Goal: Task Accomplishment & Management: Manage account settings

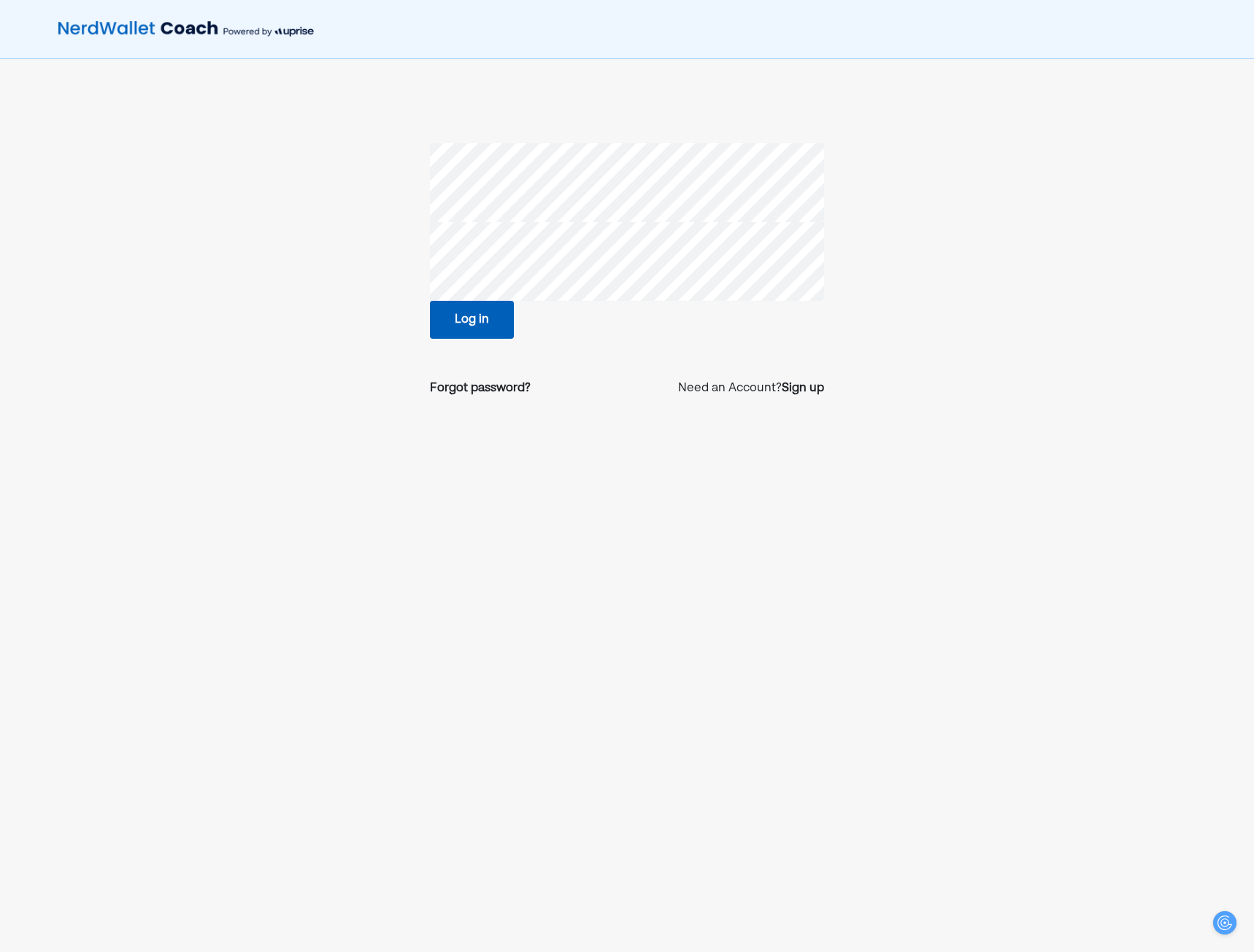
click at [495, 304] on button "Log in" at bounding box center [471, 320] width 84 height 38
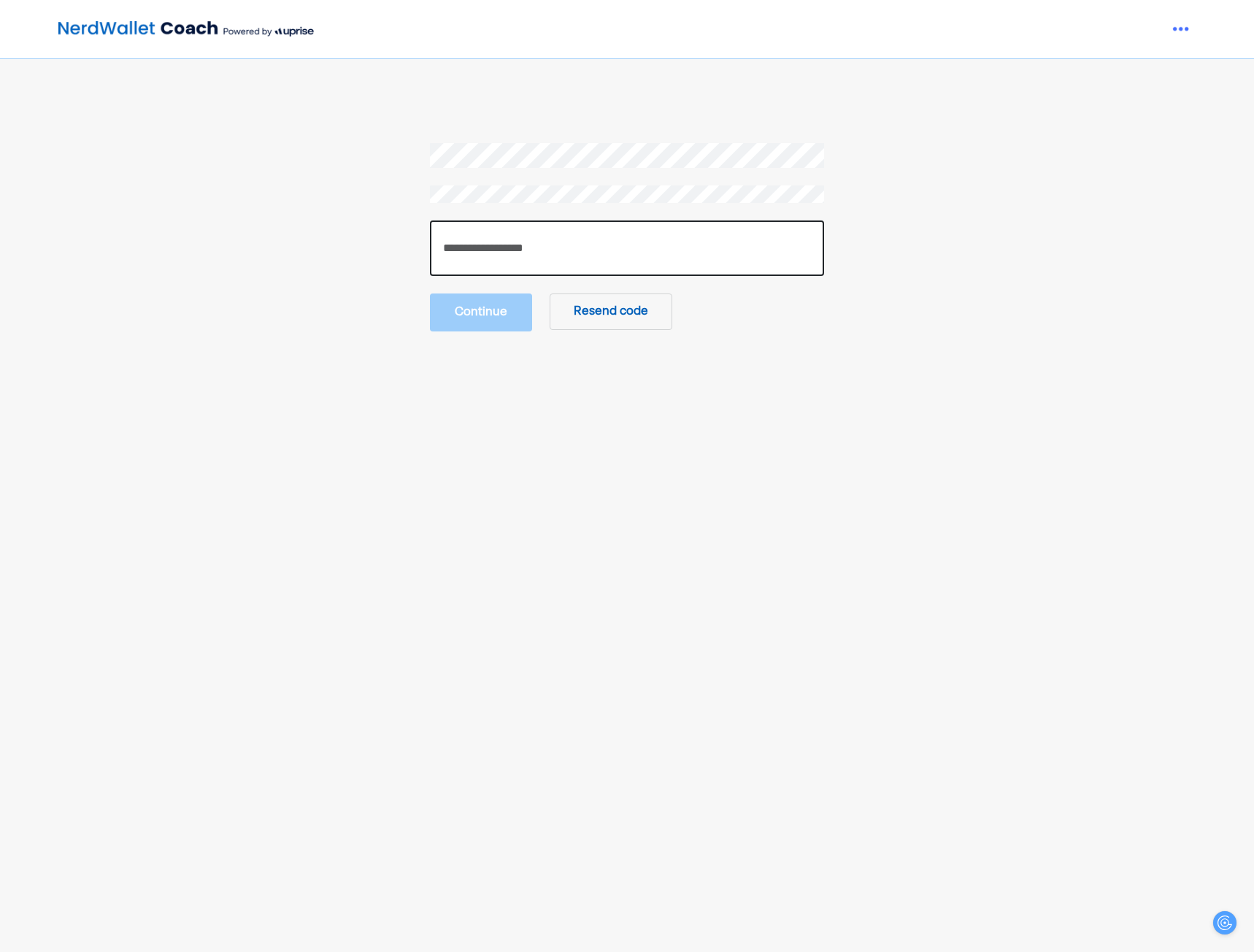
click at [507, 267] on input "number" at bounding box center [626, 247] width 394 height 55
click at [466, 245] on input "number" at bounding box center [626, 247] width 394 height 55
paste input "******"
type input "******"
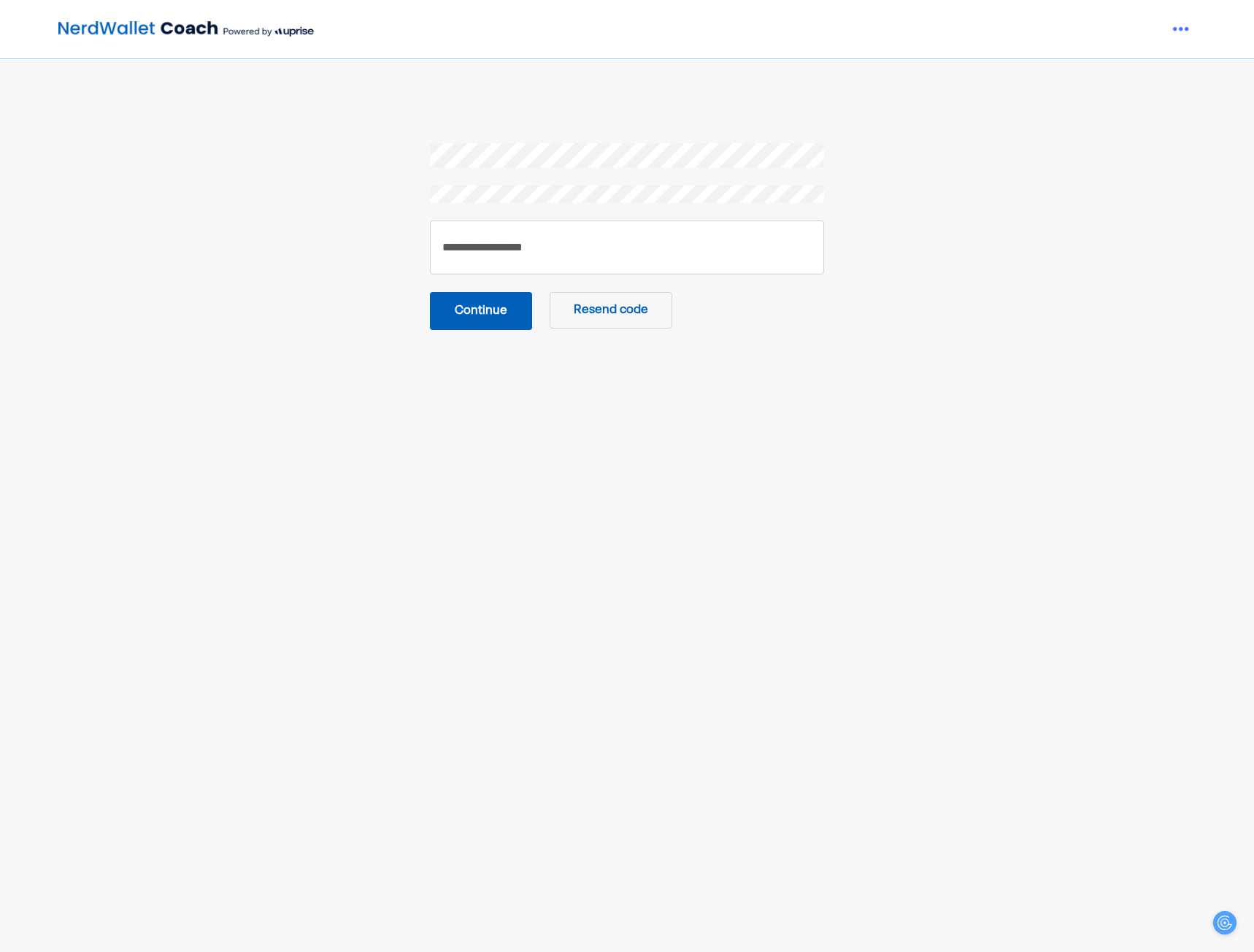
click at [504, 320] on button "Continue" at bounding box center [480, 311] width 102 height 38
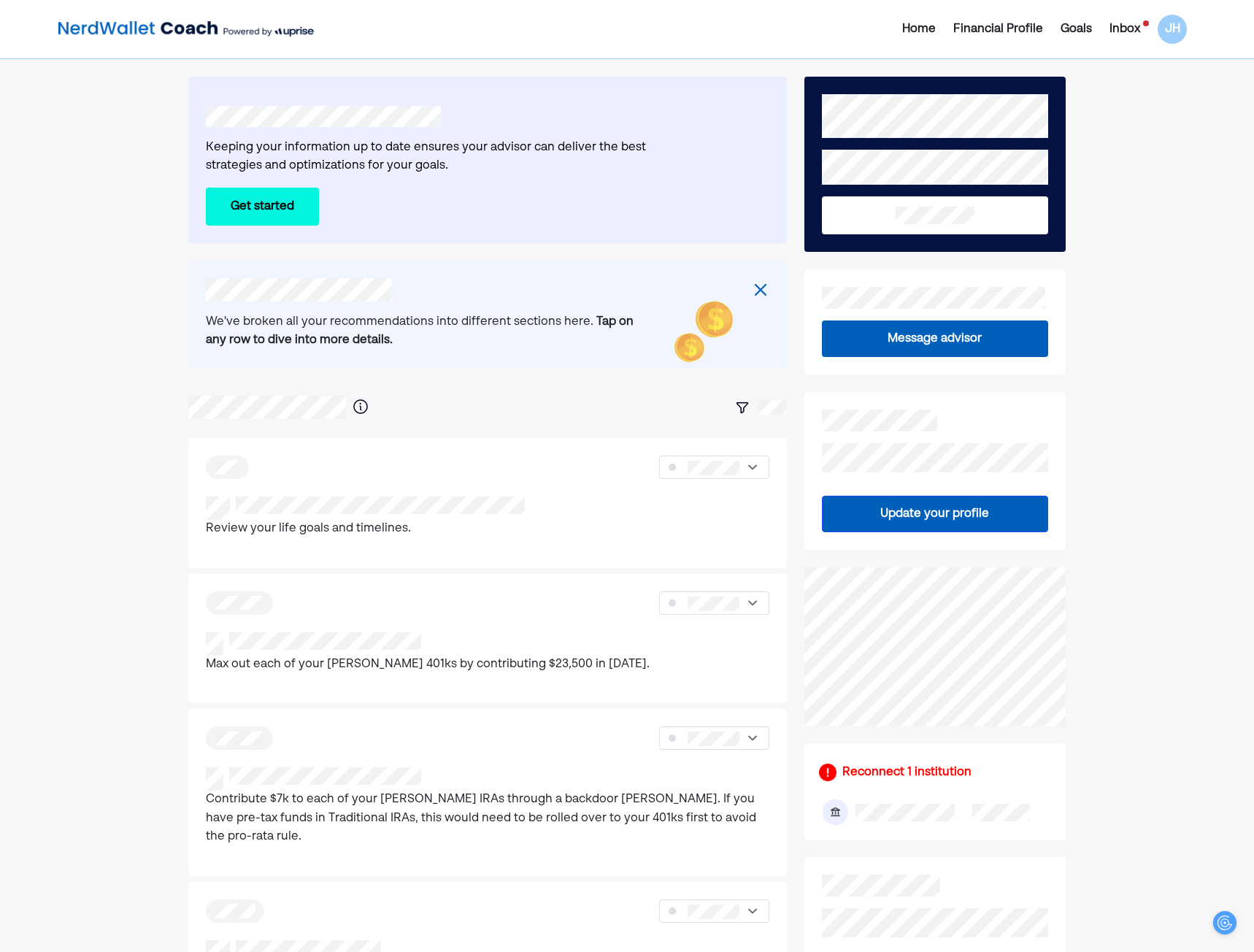
click at [765, 291] on img at bounding box center [760, 290] width 17 height 17
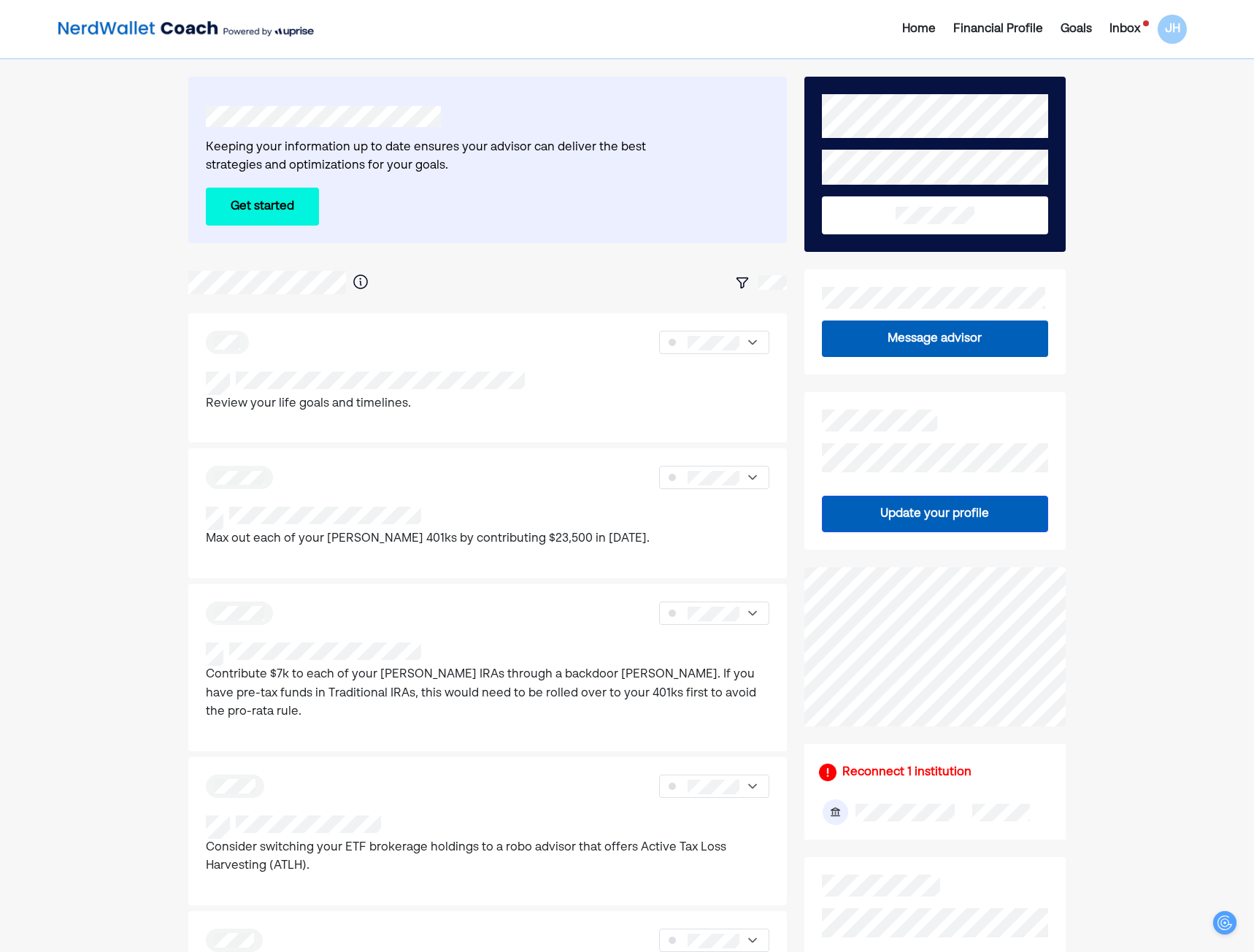
click at [1162, 36] on div "JH" at bounding box center [1172, 29] width 29 height 29
click at [1133, 29] on div "Inbox" at bounding box center [1125, 29] width 31 height 17
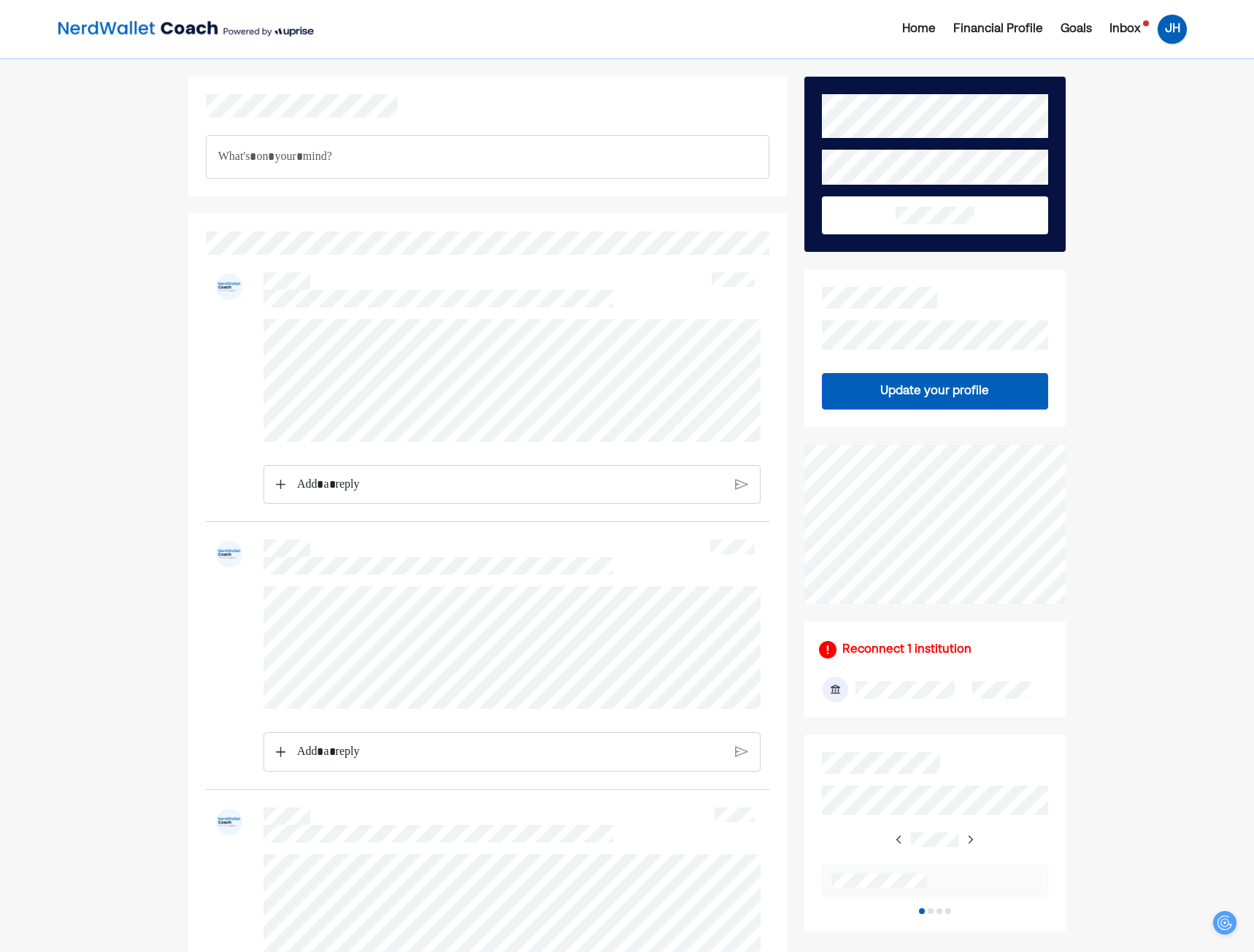
click at [1172, 36] on div "JH" at bounding box center [1172, 29] width 29 height 29
click at [1169, 96] on div "Settings" at bounding box center [1162, 90] width 47 height 17
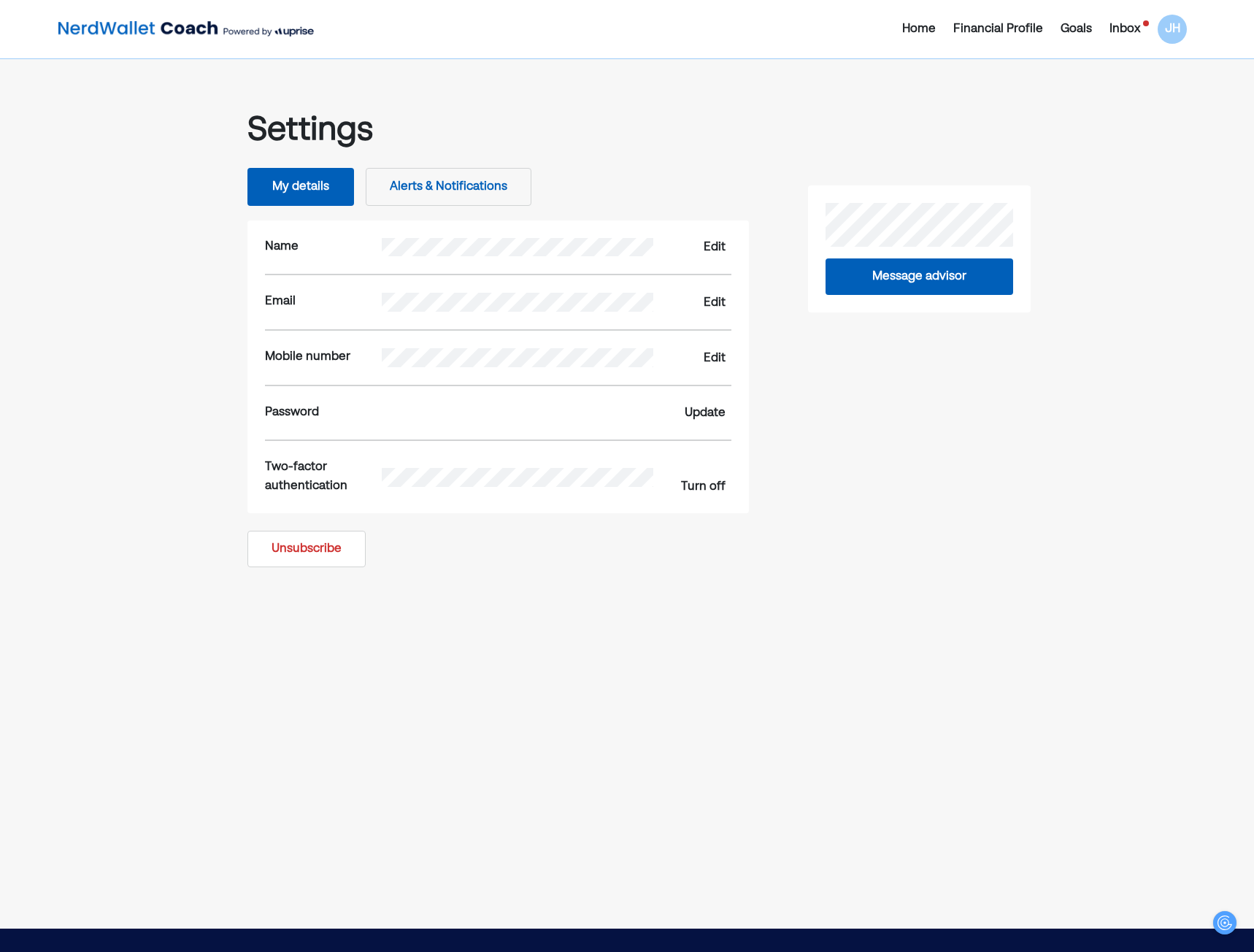
click at [692, 409] on div "Update" at bounding box center [705, 413] width 41 height 17
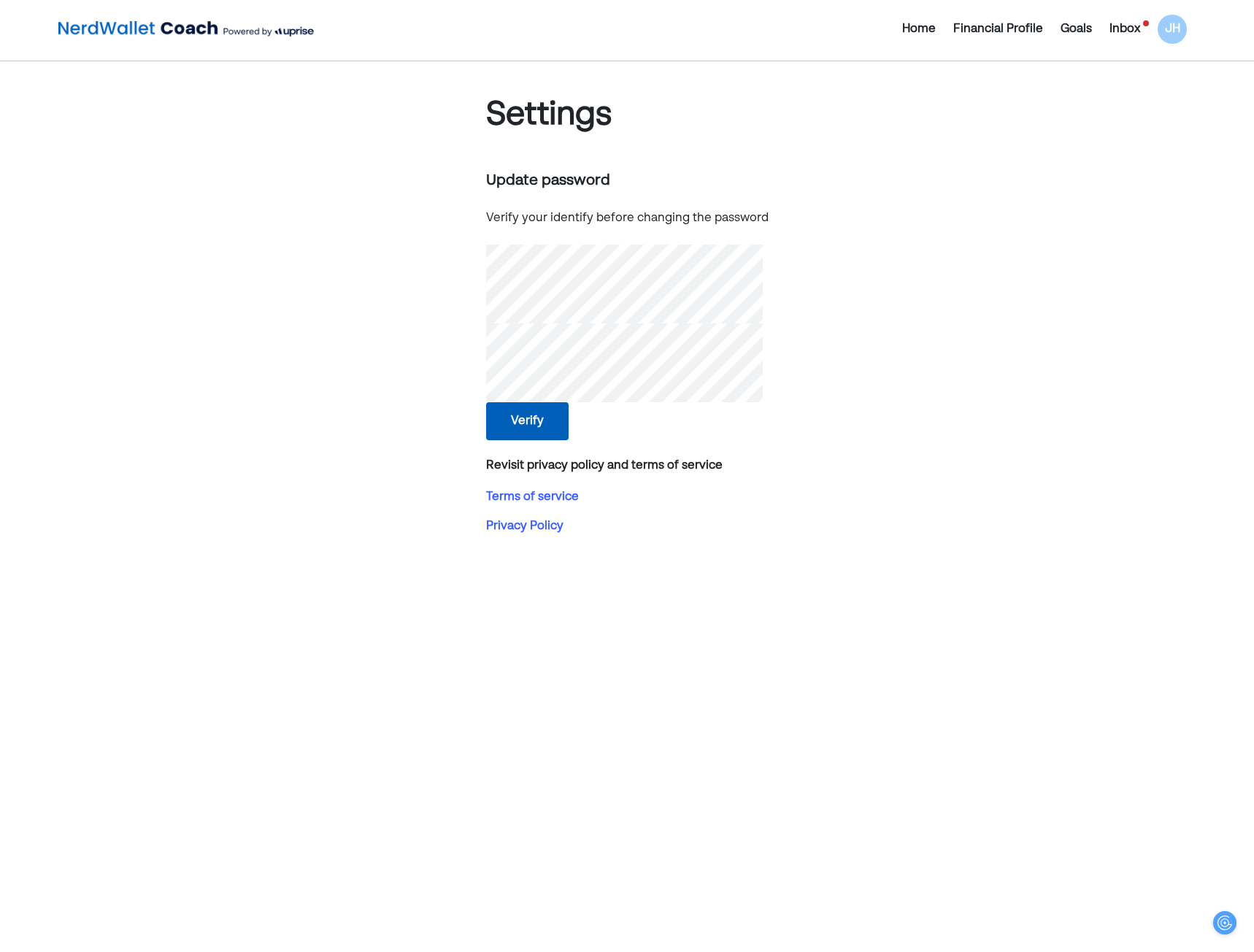
click at [917, 27] on div "Home" at bounding box center [919, 29] width 33 height 17
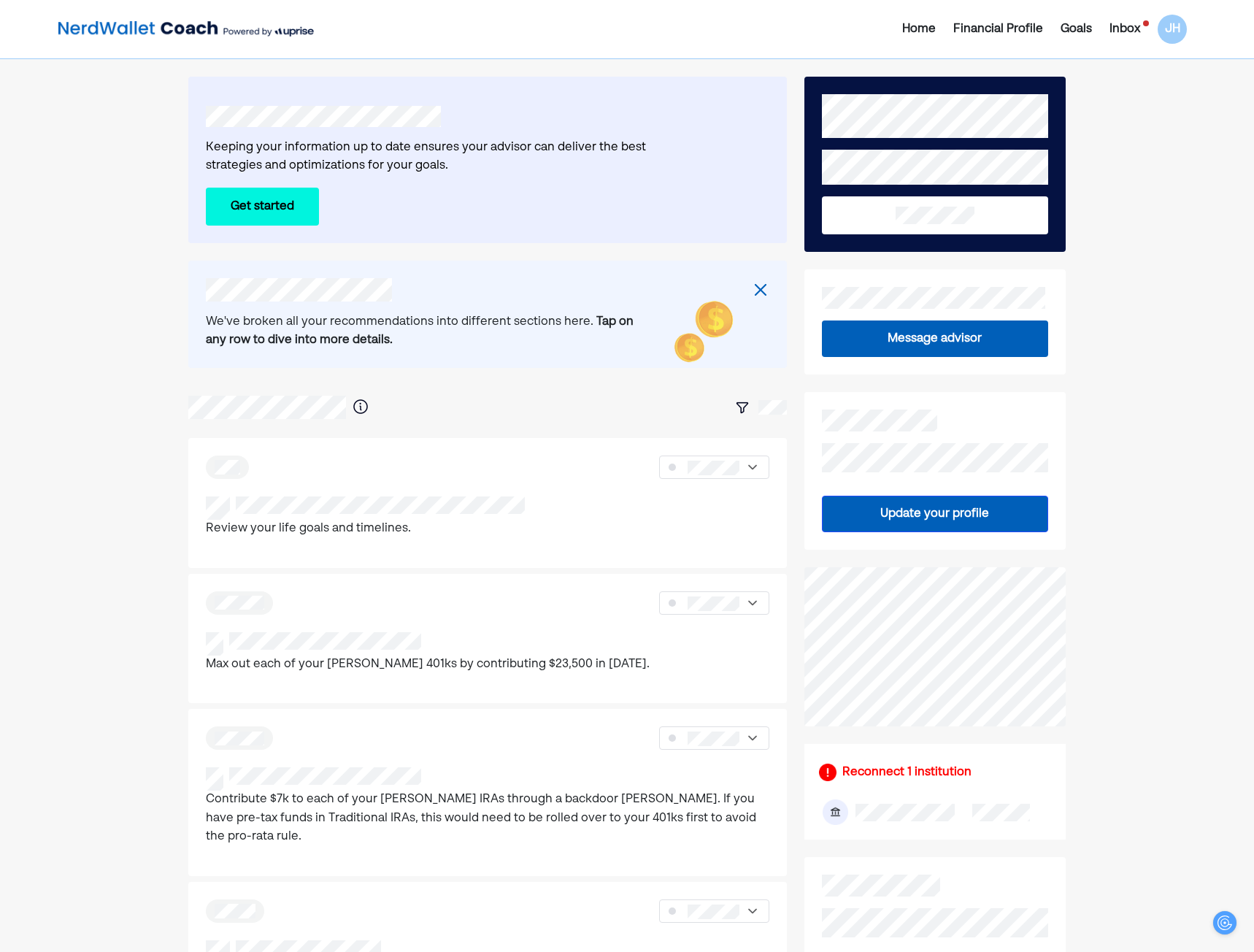
click at [1120, 22] on div "Inbox" at bounding box center [1125, 29] width 31 height 17
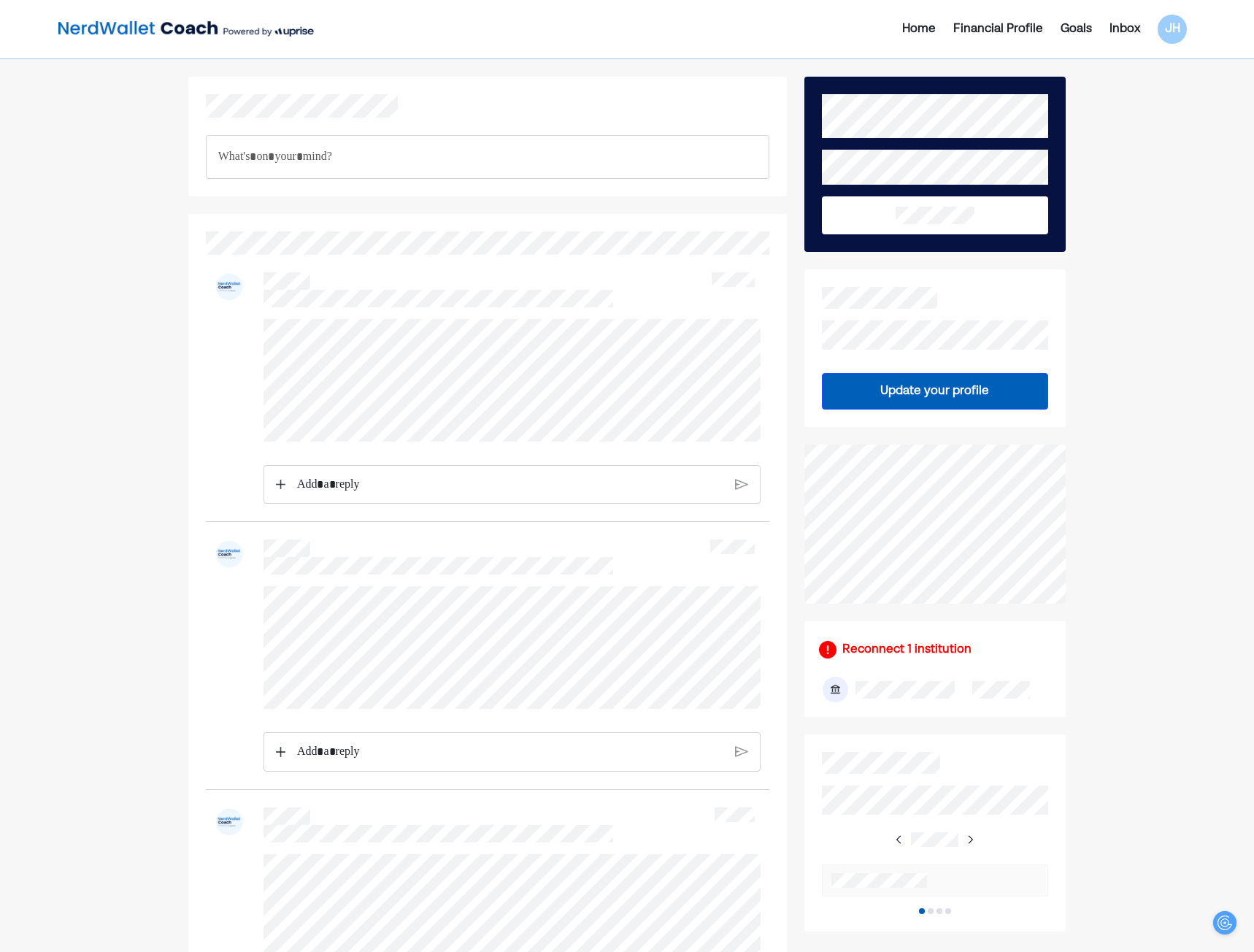
click at [917, 23] on div "Home" at bounding box center [919, 29] width 33 height 17
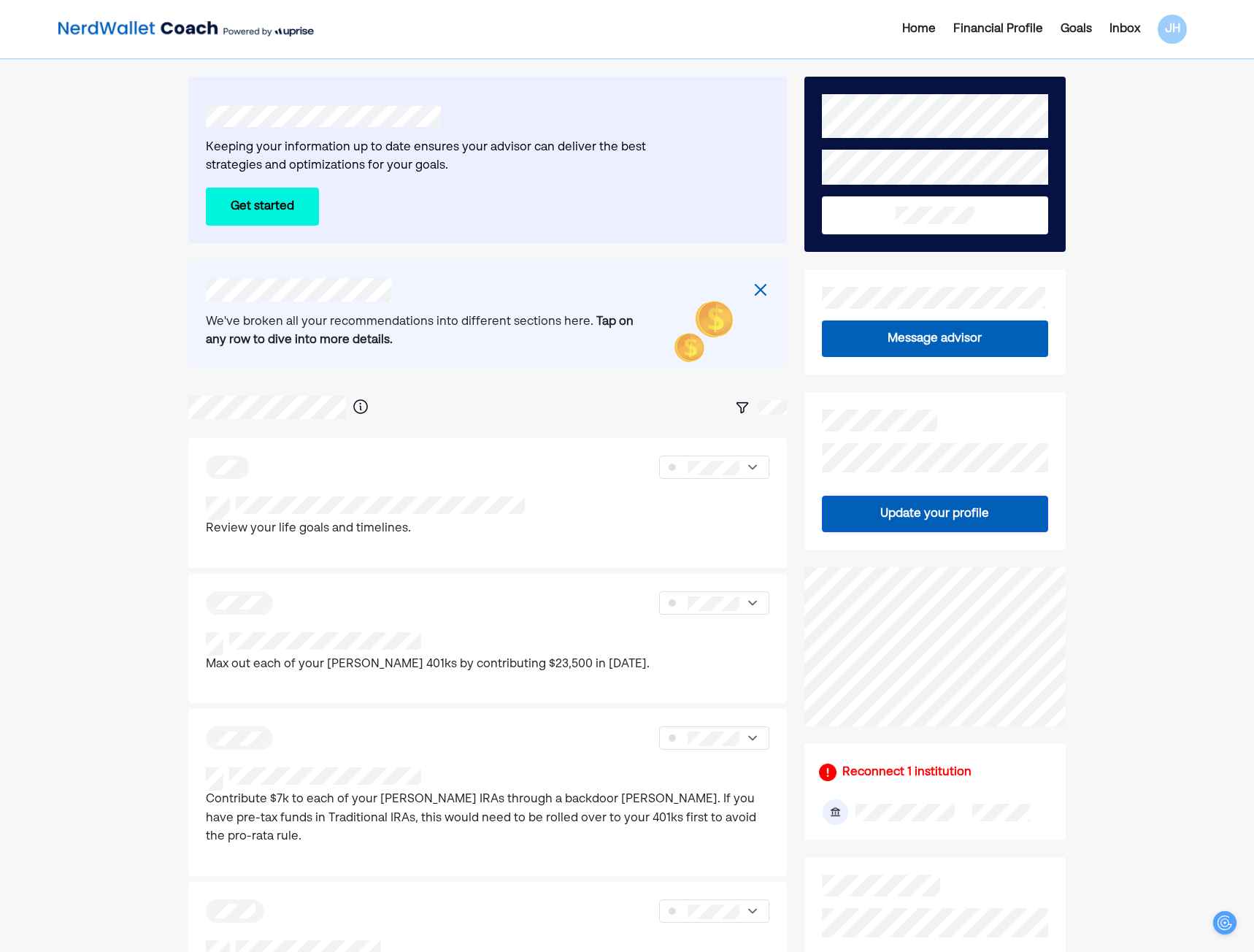
click at [759, 287] on img at bounding box center [760, 290] width 17 height 17
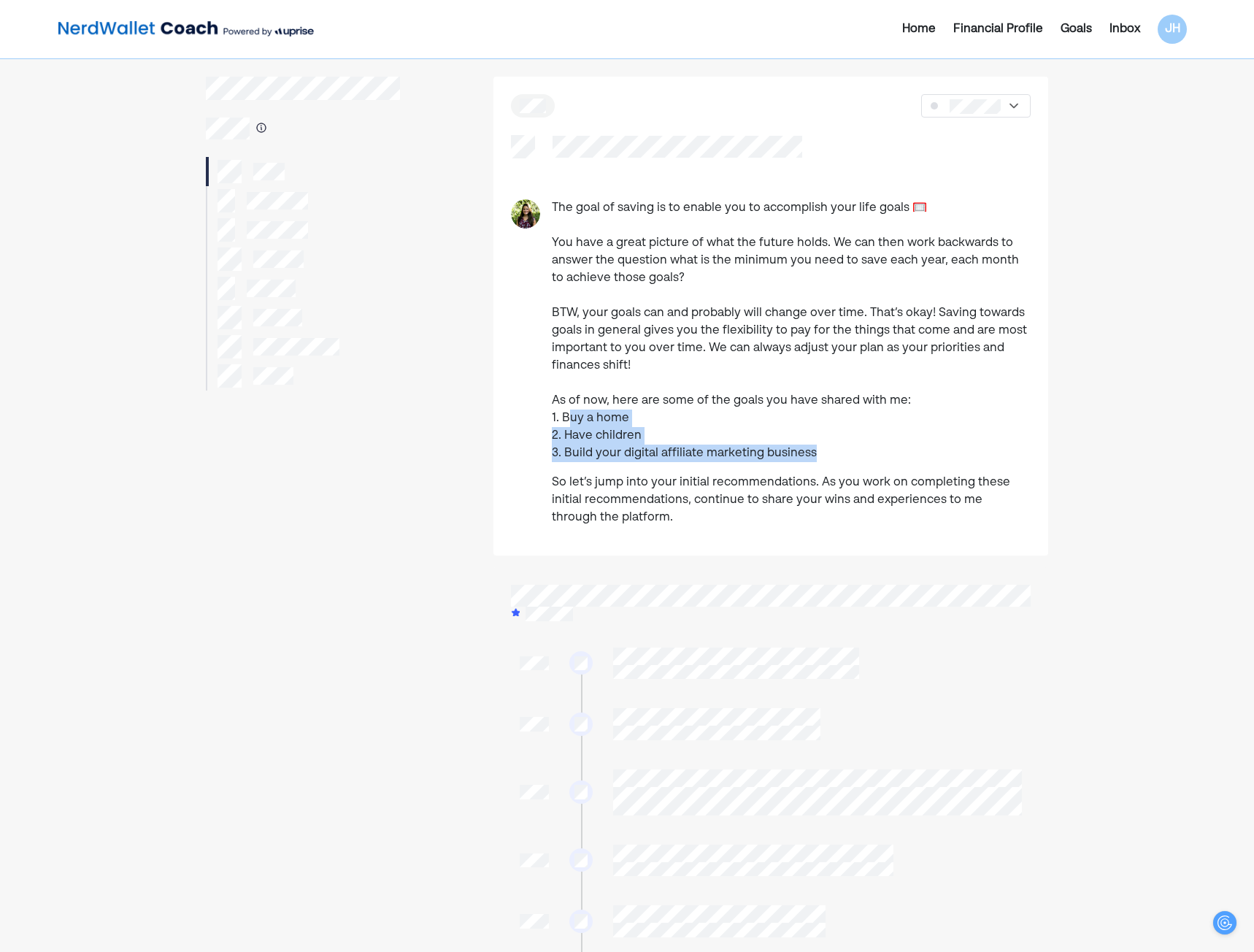
drag, startPoint x: 568, startPoint y: 413, endPoint x: 812, endPoint y: 460, distance: 248.5
click at [812, 460] on p "The goal of saving is to enable you to accomplish your life goals 🥅 You have a …" at bounding box center [791, 330] width 479 height 262
click at [827, 460] on p "The goal of saving is to enable you to accomplish your life goals 🥅 You have a …" at bounding box center [791, 330] width 479 height 262
drag, startPoint x: 812, startPoint y: 454, endPoint x: 634, endPoint y: 458, distance: 178.0
click at [634, 458] on p "The goal of saving is to enable you to accomplish your life goals 🥅 You have a …" at bounding box center [791, 330] width 479 height 262
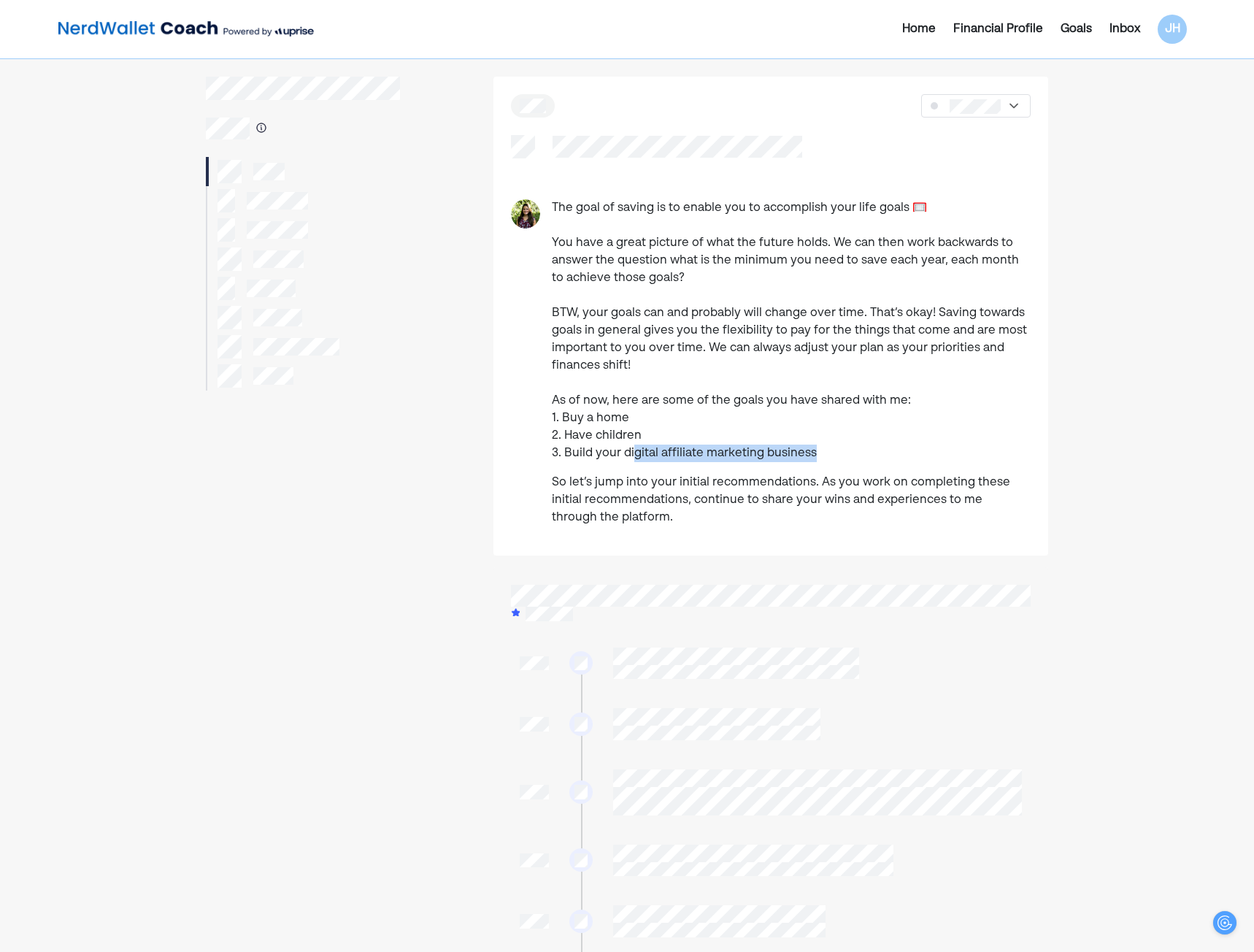
click at [860, 454] on p "The goal of saving is to enable you to accomplish your life goals 🥅 You have a …" at bounding box center [791, 330] width 479 height 262
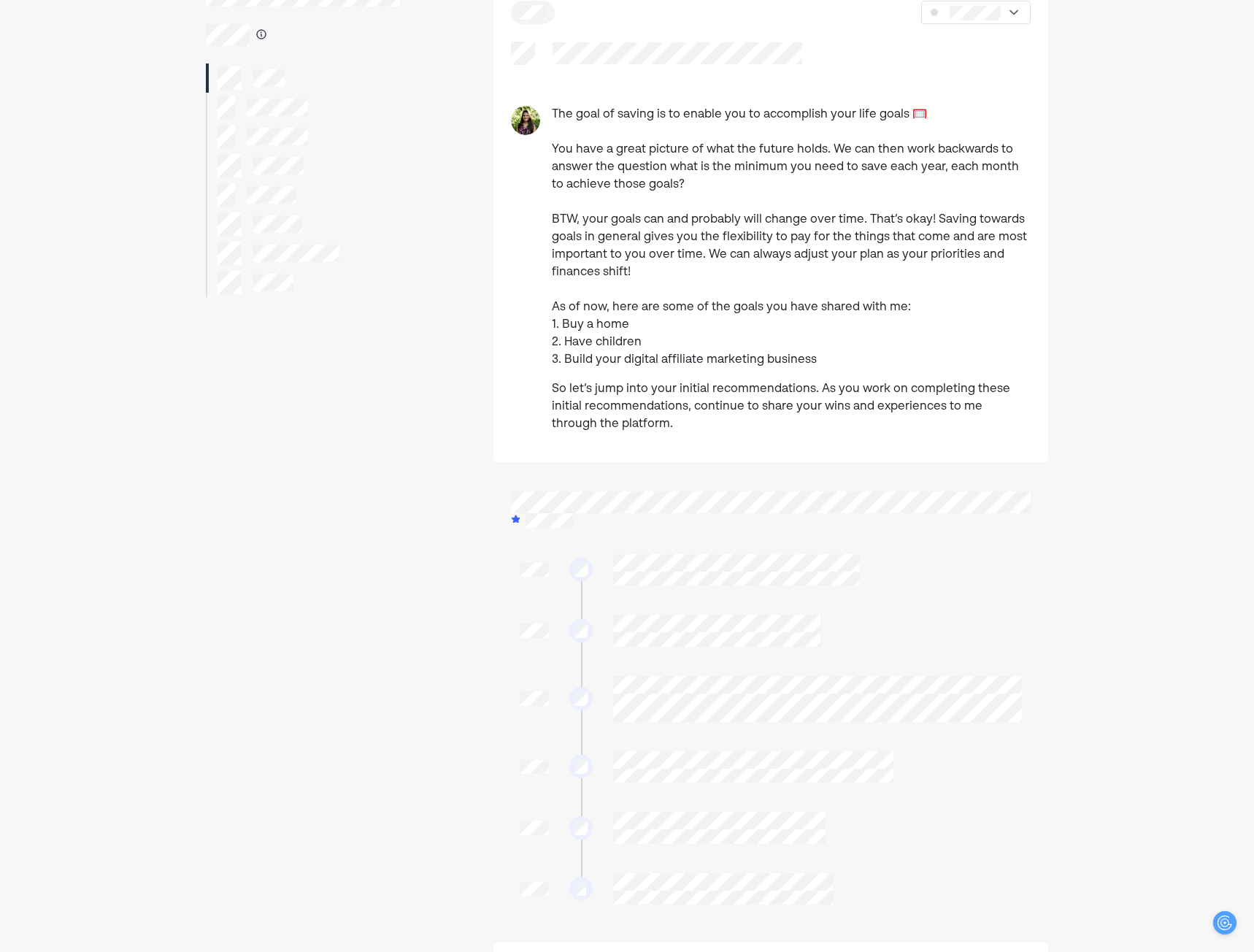
scroll to position [122, 0]
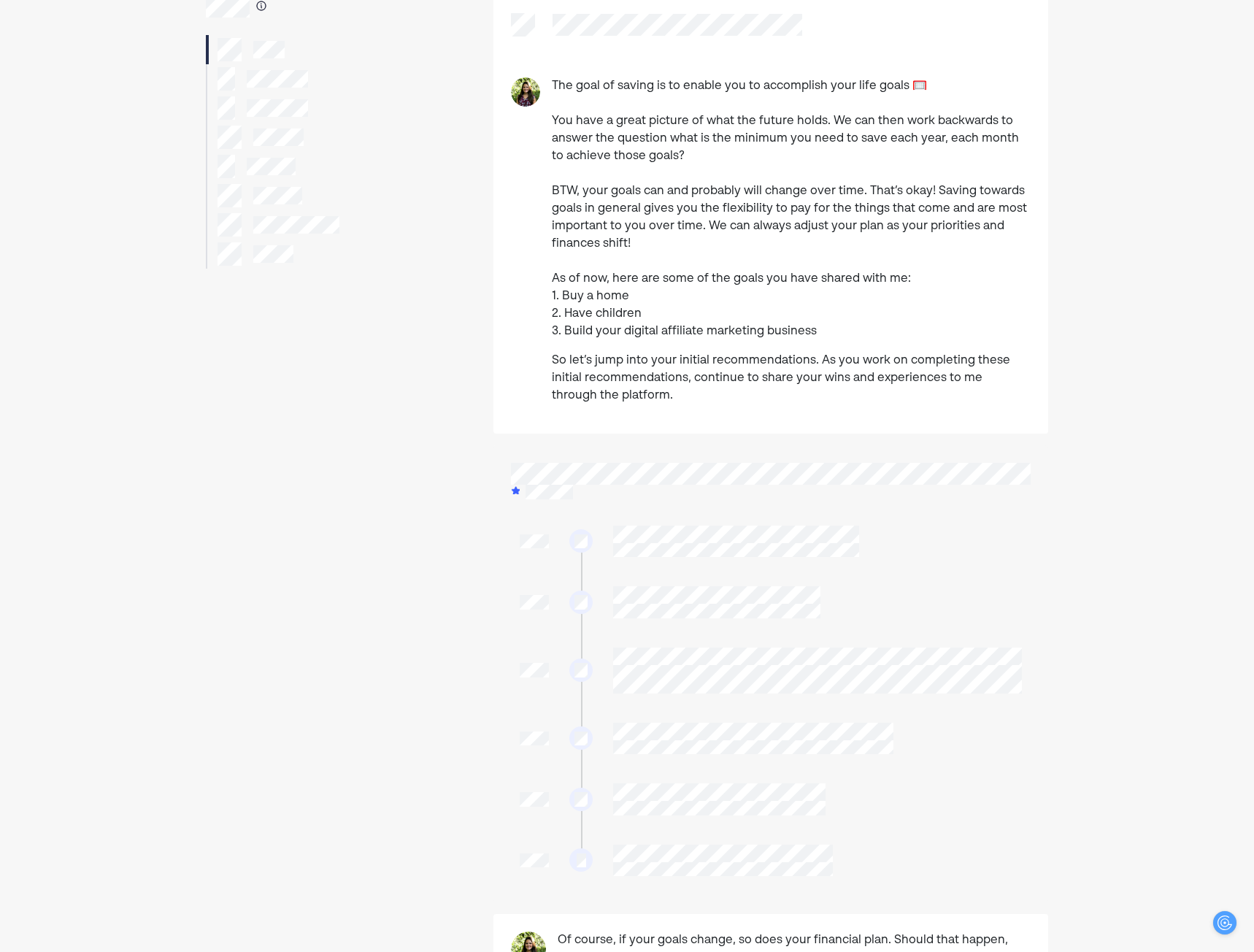
click at [688, 597] on div at bounding box center [771, 602] width 520 height 50
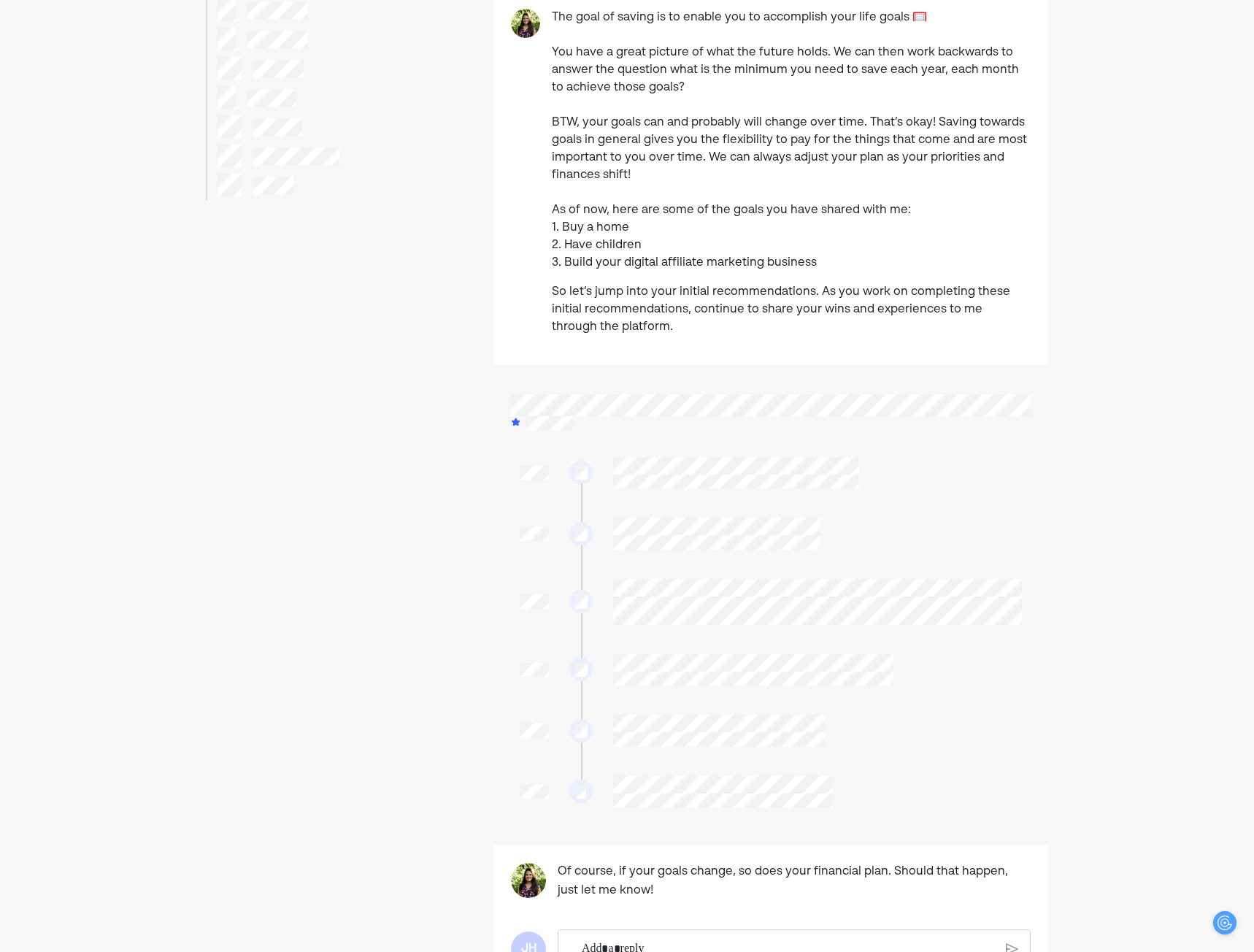
scroll to position [243, 0]
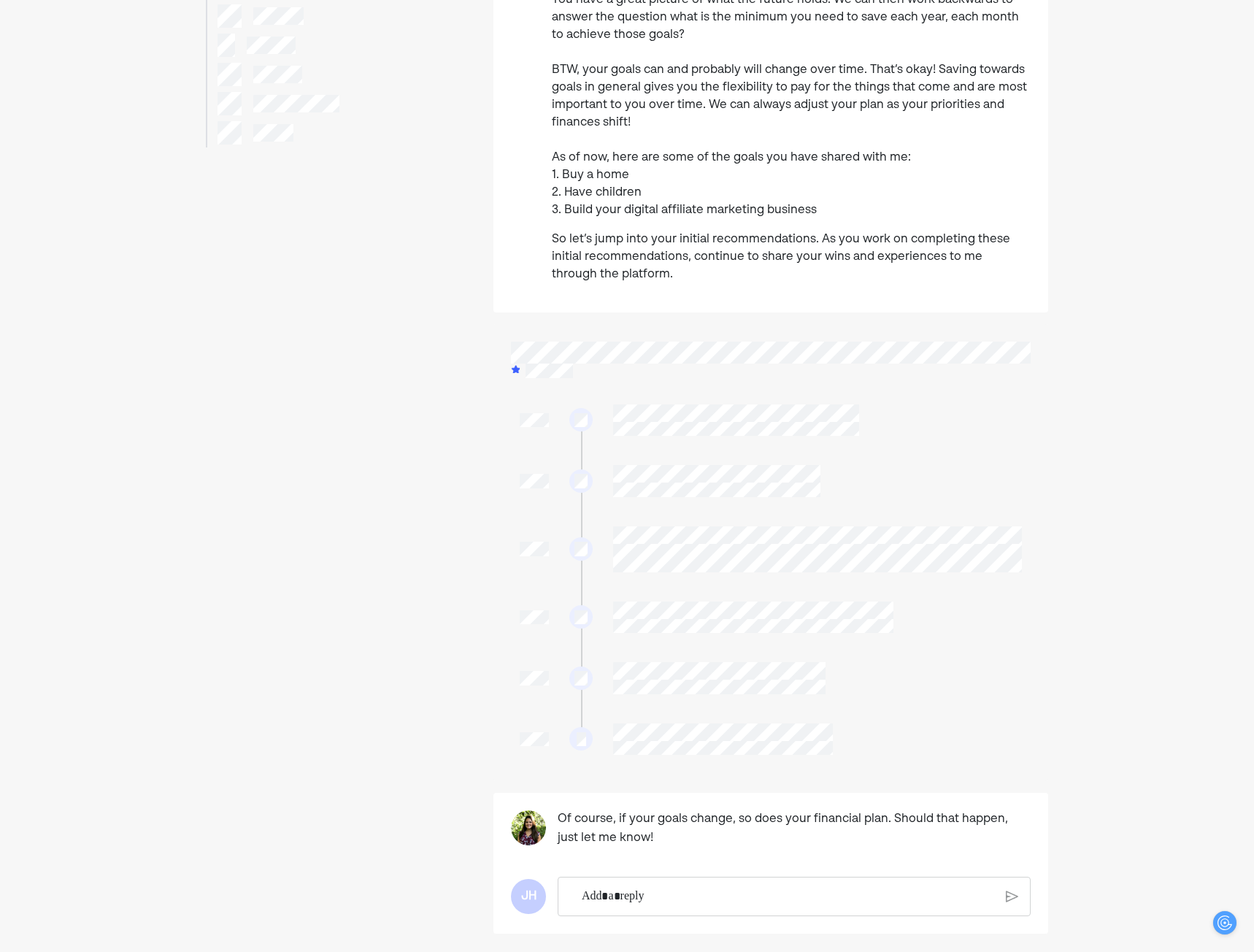
click at [706, 554] on div at bounding box center [770, 553] width 554 height 457
click at [910, 581] on div at bounding box center [771, 579] width 520 height 368
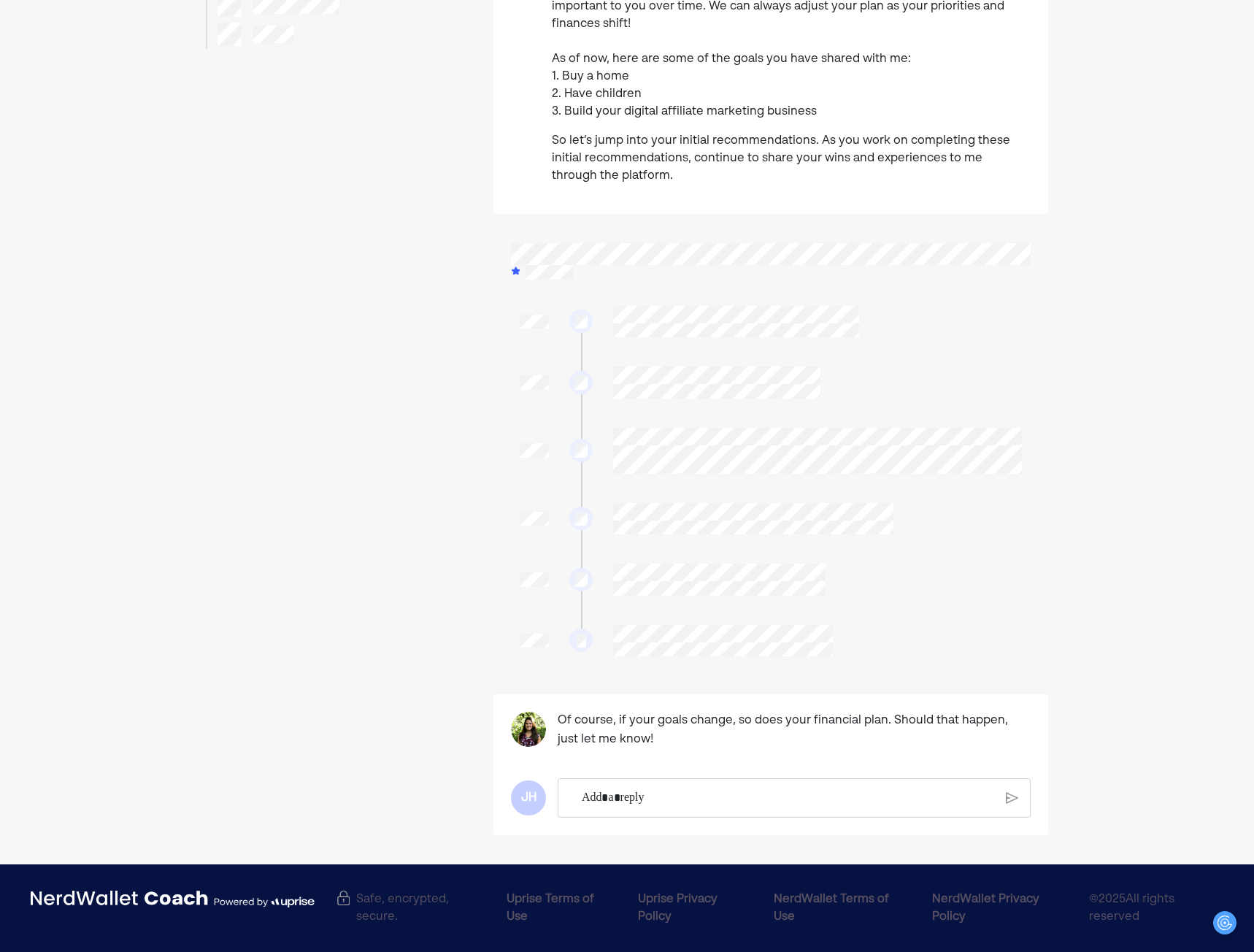
scroll to position [0, 0]
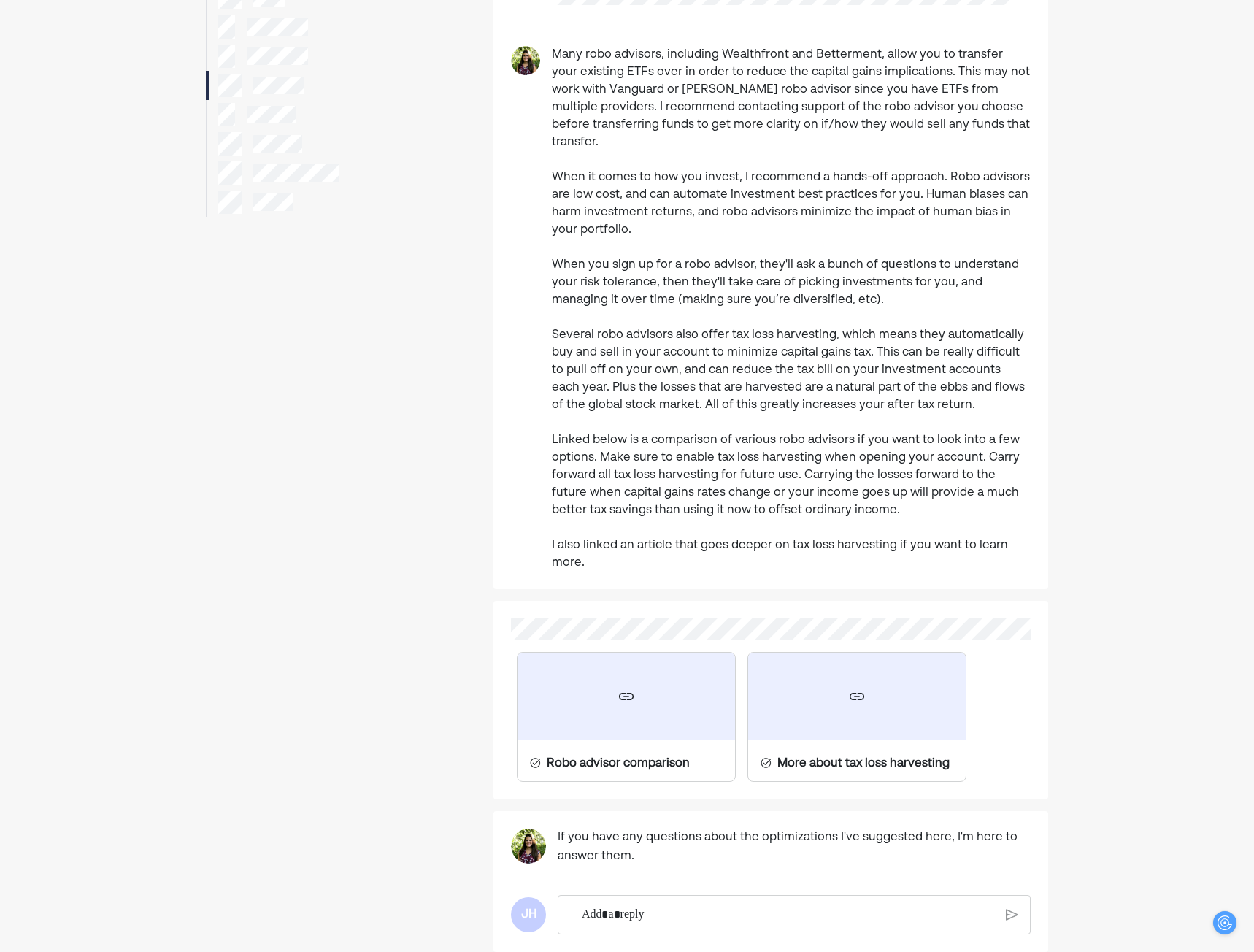
scroll to position [122, 0]
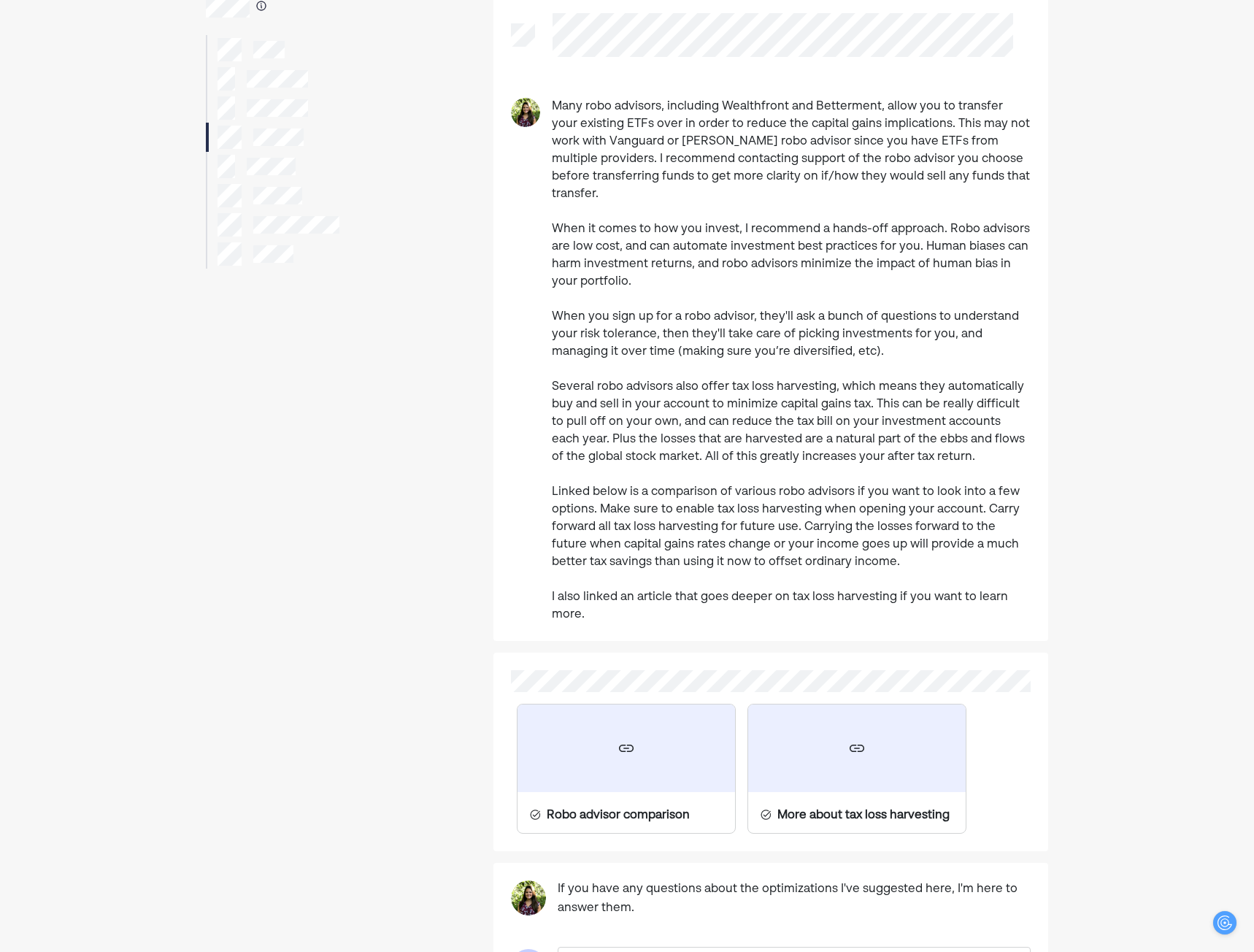
click at [349, 377] on div at bounding box center [332, 479] width 253 height 1049
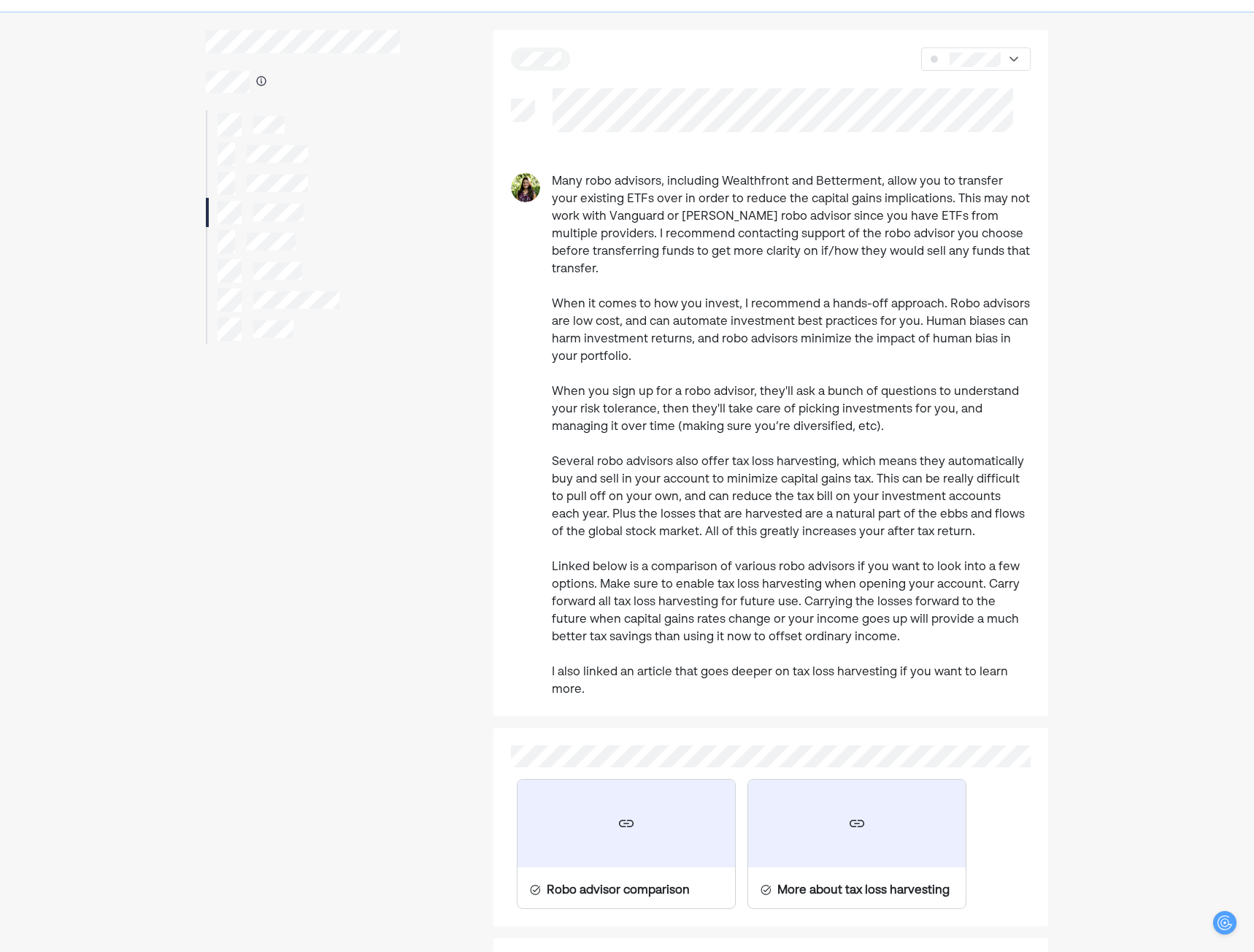
scroll to position [0, 0]
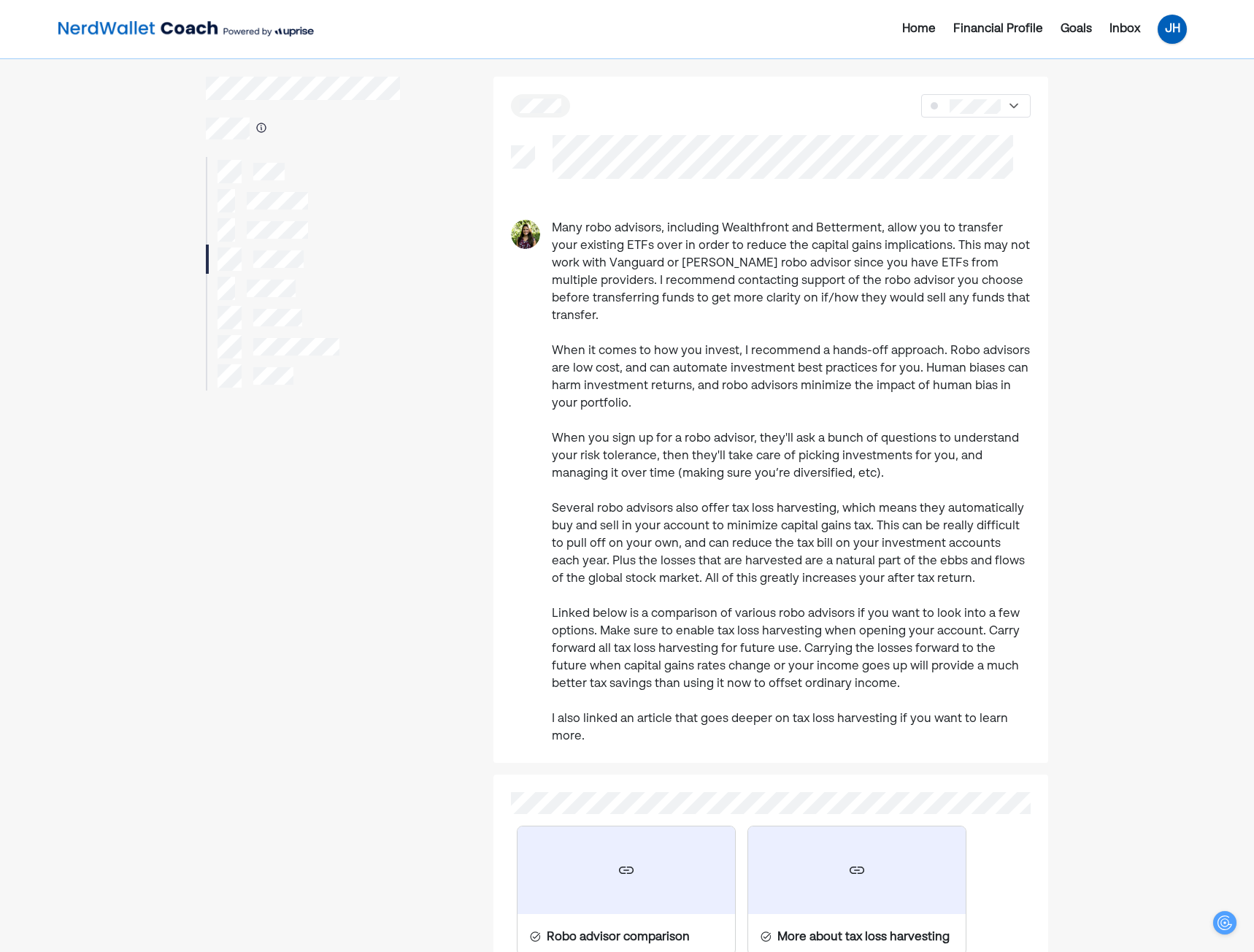
click at [1172, 33] on div "JH" at bounding box center [1172, 29] width 29 height 29
click at [1163, 82] on div "Settings" at bounding box center [1162, 90] width 47 height 17
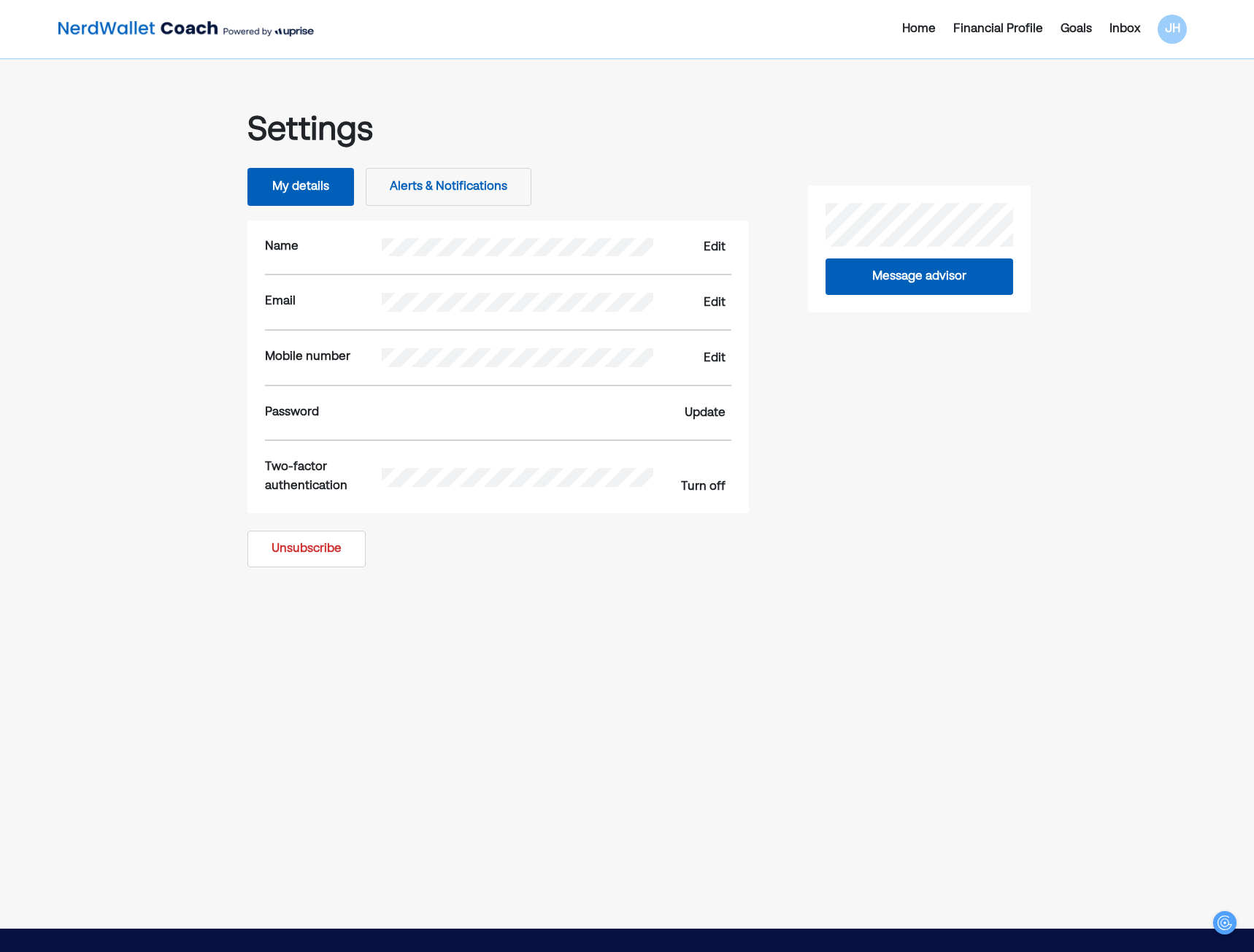
click at [777, 98] on div "Settings My details Alerts & Notifications Name Edit Email Edit Mobile number E…" at bounding box center [498, 321] width 585 height 491
click at [197, 32] on img at bounding box center [186, 29] width 256 height 29
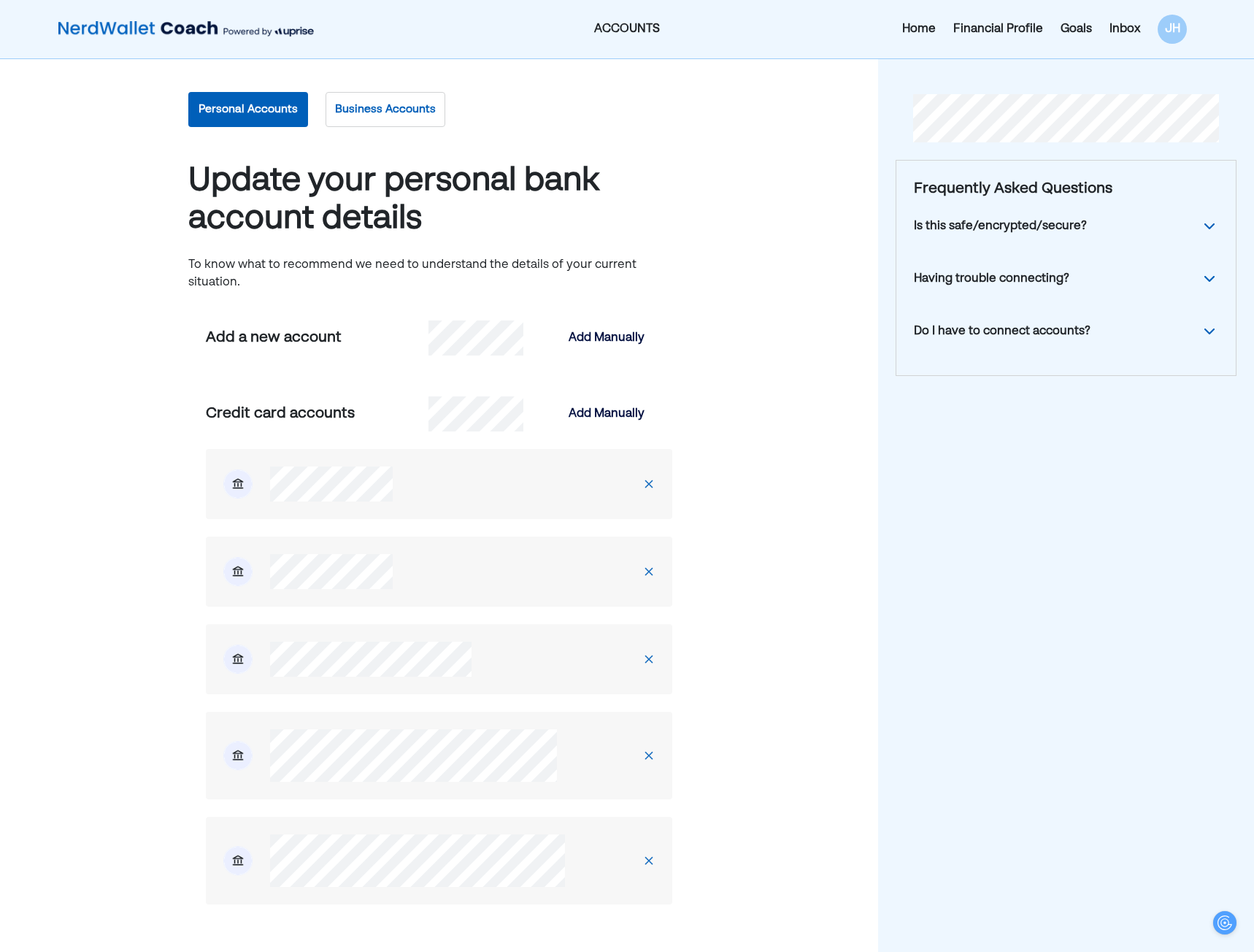
click at [197, 17] on img at bounding box center [186, 29] width 256 height 29
